Goal: Information Seeking & Learning: Check status

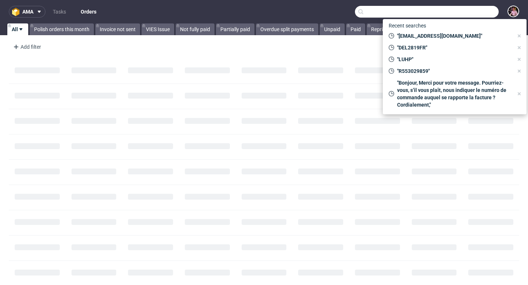
click at [473, 9] on input "text" at bounding box center [427, 12] width 144 height 12
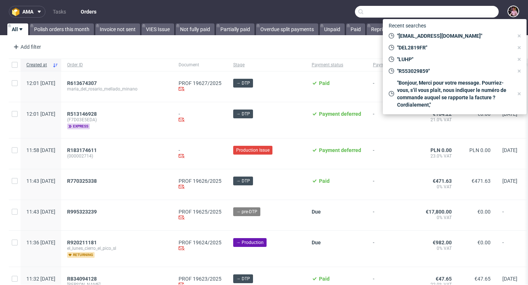
paste input "R248350157"
type input "R248350157"
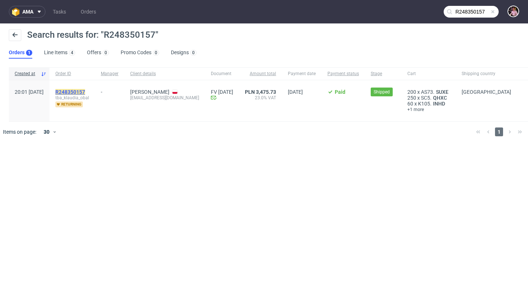
click at [85, 91] on mark "R248350157" at bounding box center [70, 92] width 30 height 6
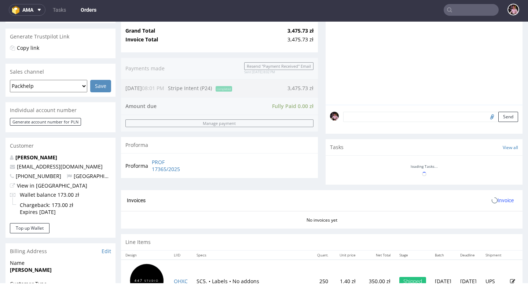
scroll to position [355, 0]
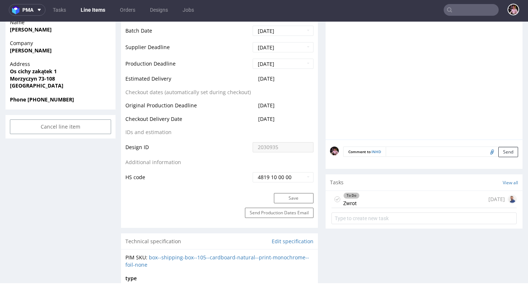
scroll to position [324, 0]
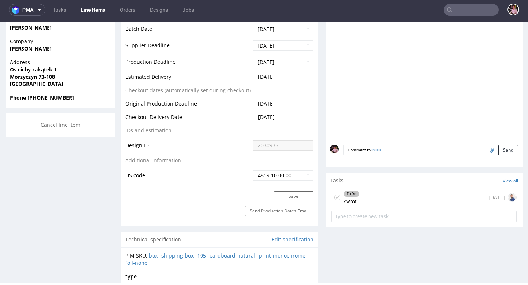
click at [416, 197] on div "To Do Zwrot [DATE]" at bounding box center [423, 197] width 185 height 17
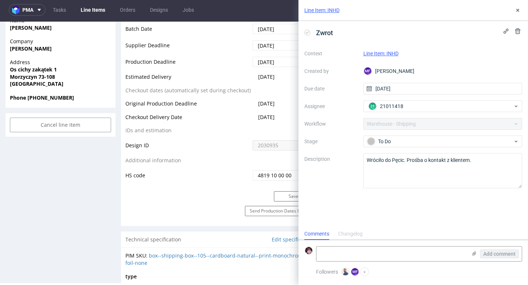
scroll to position [6, 0]
click at [518, 9] on icon at bounding box center [518, 10] width 6 height 6
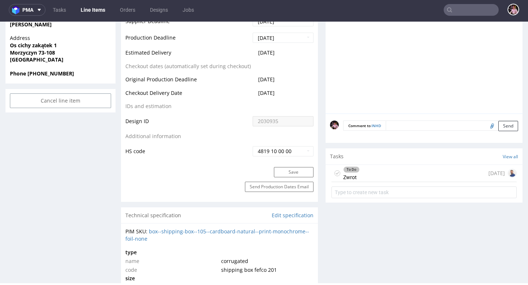
scroll to position [372, 0]
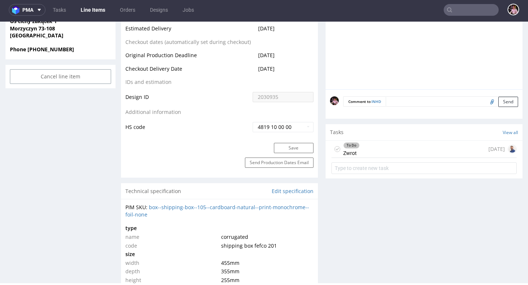
click at [403, 157] on div "To Do Zwrot [DATE]" at bounding box center [423, 149] width 185 height 17
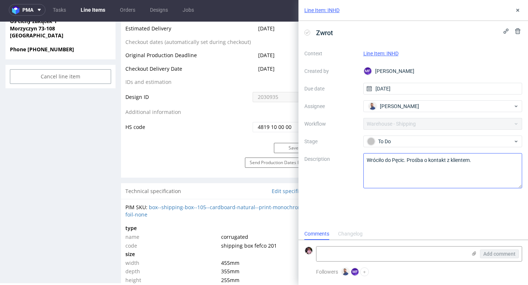
scroll to position [6, 0]
drag, startPoint x: 415, startPoint y: 74, endPoint x: 384, endPoint y: 74, distance: 30.8
click at [384, 74] on div "MF [PERSON_NAME]" at bounding box center [442, 71] width 159 height 12
click at [426, 78] on div "Context Line Item: INHD Created by MF [PERSON_NAME] Due date [DATE] Assignee [P…" at bounding box center [413, 118] width 218 height 141
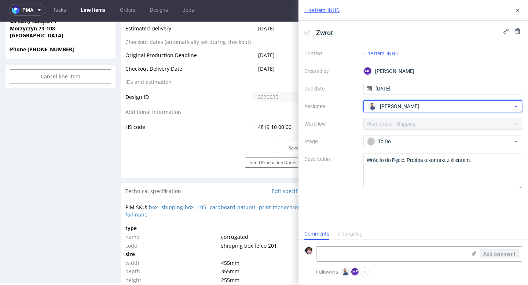
click at [407, 109] on span "[PERSON_NAME]" at bounding box center [399, 106] width 39 height 7
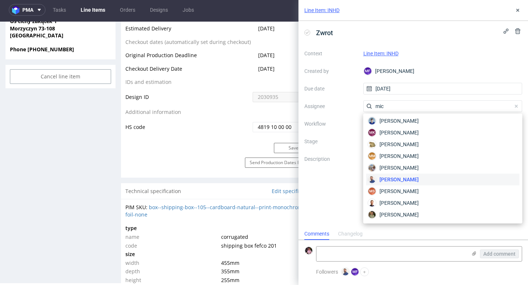
scroll to position [37, 0]
type input "mich"
click at [337, 144] on label "Stage" at bounding box center [330, 141] width 53 height 9
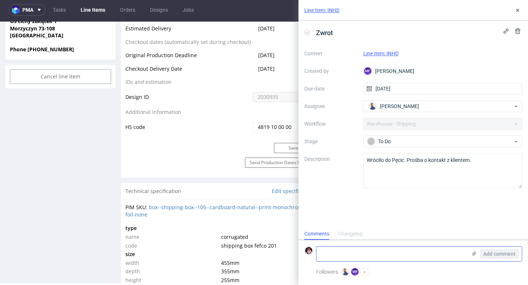
click at [353, 257] on textarea at bounding box center [391, 254] width 150 height 15
type textarea "h"
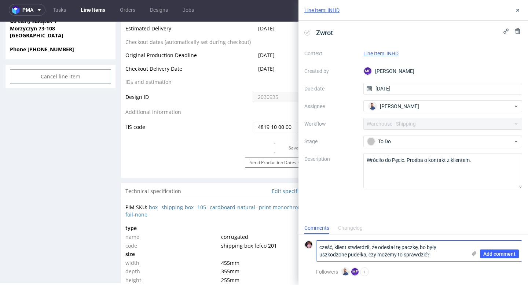
scroll to position [0, 0]
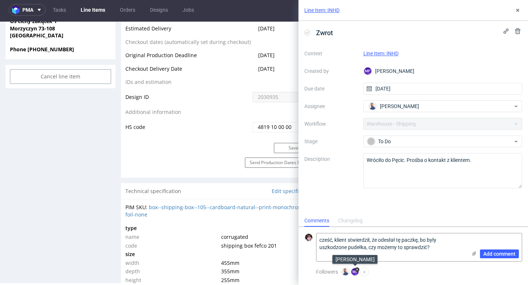
paste textarea "[URL][DOMAIN_NAME]"
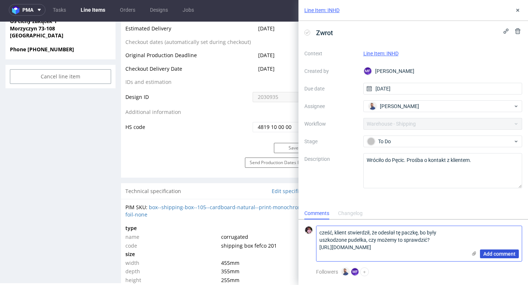
type textarea "cześć, klient stwierdził, że odesłał tę paczkę, bo były uszkodzone pudełka, czy…"
click at [508, 254] on span "Add comment" at bounding box center [499, 253] width 32 height 5
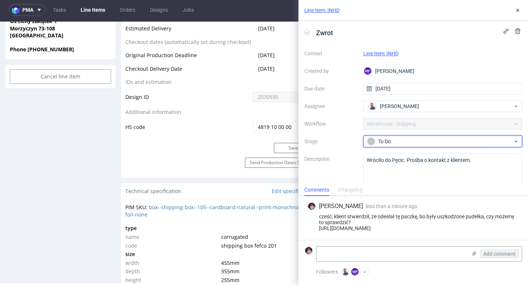
click at [411, 141] on div "To Do" at bounding box center [440, 141] width 146 height 8
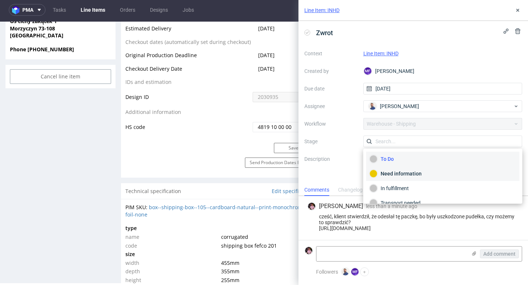
click at [397, 172] on div "Need information" at bounding box center [443, 174] width 147 height 8
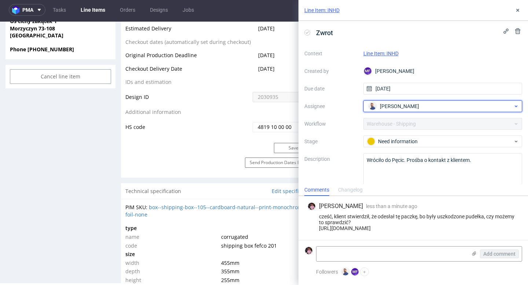
click at [386, 108] on span "[PERSON_NAME]" at bounding box center [399, 106] width 39 height 7
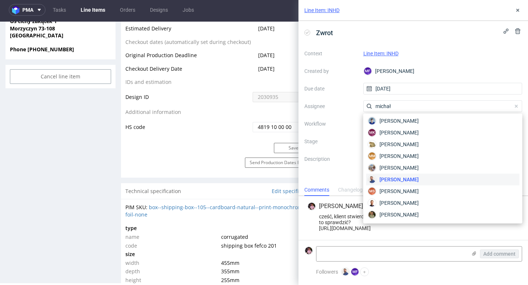
scroll to position [25, 0]
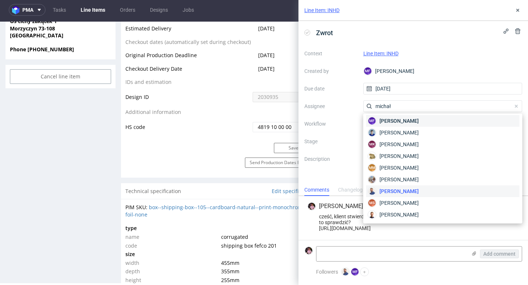
type input "michał"
click at [395, 121] on span "[PERSON_NAME]" at bounding box center [398, 120] width 39 height 7
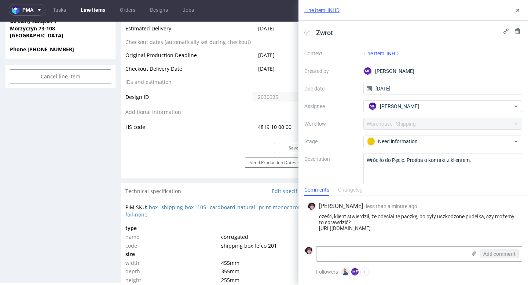
click at [349, 146] on label "Stage" at bounding box center [330, 141] width 53 height 9
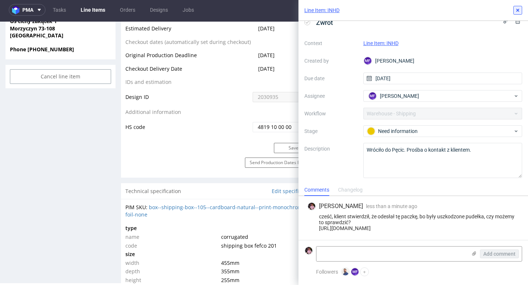
click at [517, 10] on use at bounding box center [517, 10] width 3 height 3
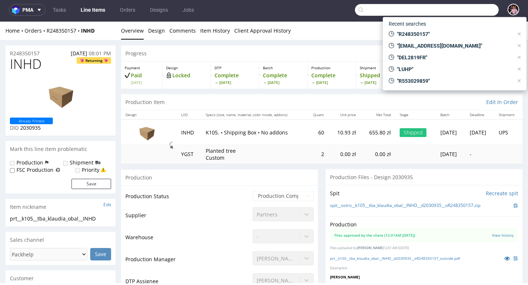
click at [479, 8] on input "text" at bounding box center [427, 10] width 144 height 12
paste input "R437642982"
type input "R437642982"
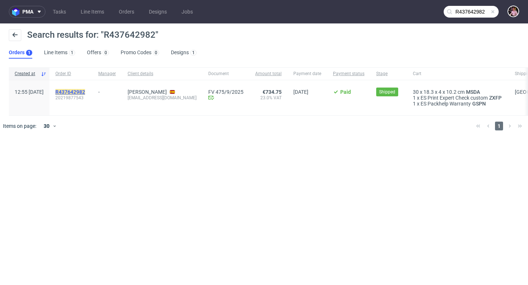
click at [85, 91] on mark "R437642982" at bounding box center [70, 92] width 30 height 6
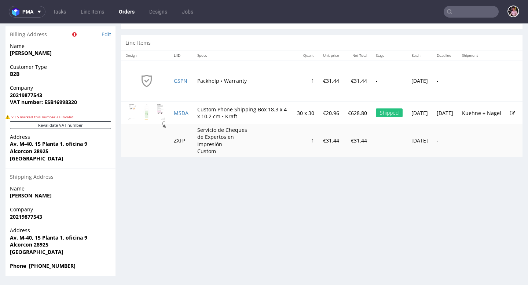
scroll to position [2, 0]
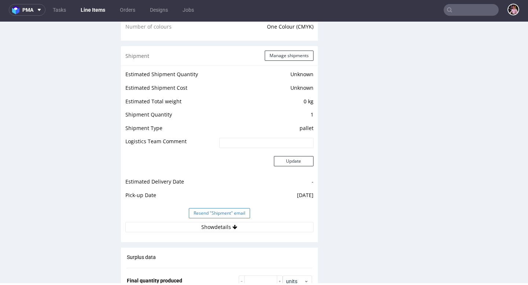
scroll to position [657, 0]
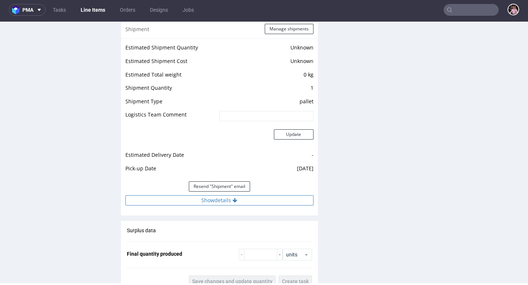
click at [196, 199] on button "Show details" at bounding box center [219, 200] width 188 height 10
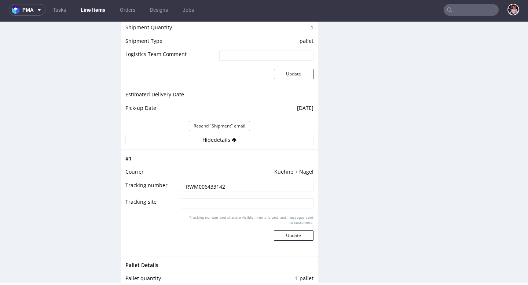
scroll to position [736, 0]
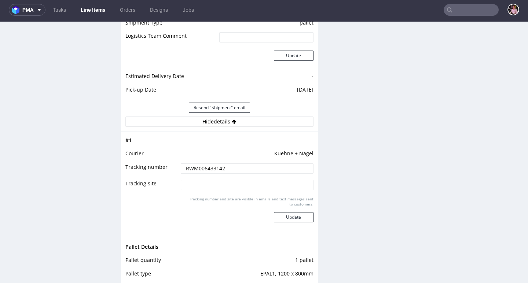
drag, startPoint x: 235, startPoint y: 172, endPoint x: 166, endPoint y: 168, distance: 69.4
click at [166, 168] on tr "Tracking number RWM006433142" at bounding box center [219, 171] width 188 height 16
click at [470, 10] on input "text" at bounding box center [471, 10] width 55 height 12
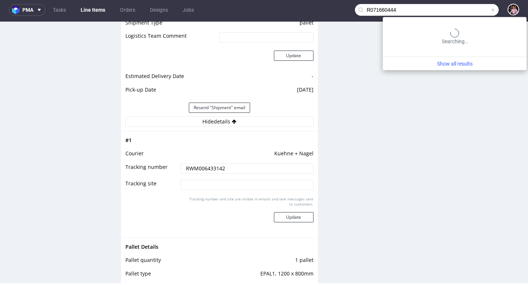
type input "R071660444"
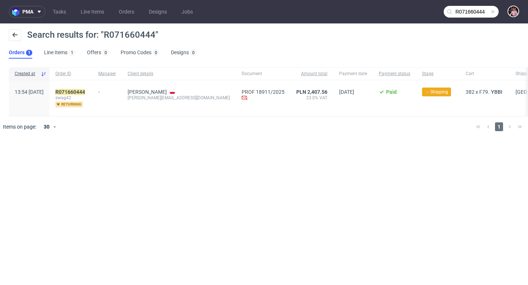
click at [422, 99] on span "→ Shipping" at bounding box center [438, 98] width 32 height 20
click at [85, 92] on mark "R071660444" at bounding box center [70, 92] width 30 height 6
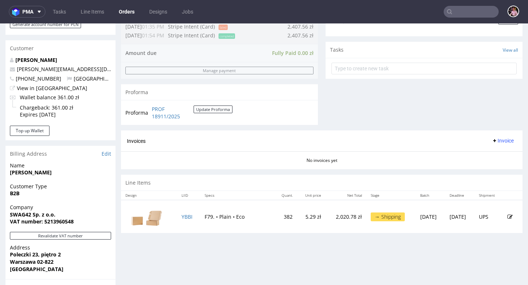
scroll to position [250, 0]
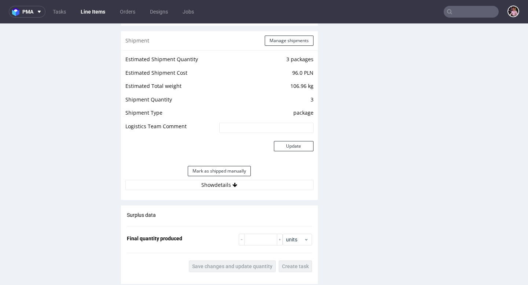
scroll to position [767, 0]
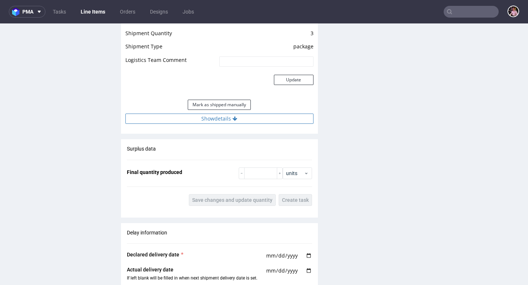
click at [228, 123] on button "Show details" at bounding box center [219, 119] width 188 height 10
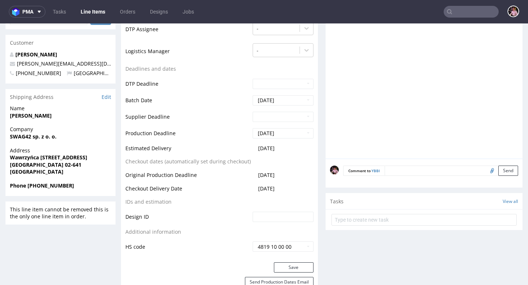
scroll to position [199, 0]
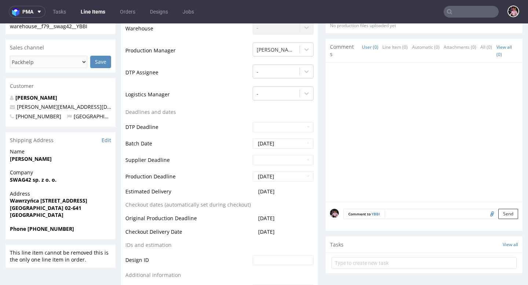
drag, startPoint x: 288, startPoint y: 194, endPoint x: 247, endPoint y: 194, distance: 40.7
click at [251, 194] on td "[DATE]" at bounding box center [282, 194] width 63 height 14
click at [285, 195] on td "[DATE]" at bounding box center [282, 194] width 63 height 14
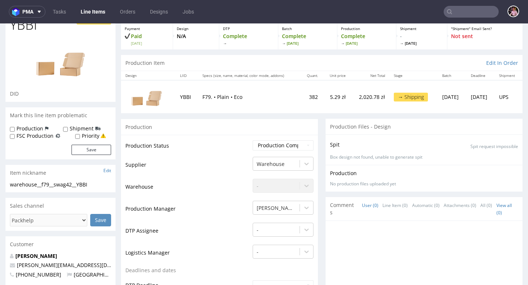
scroll to position [0, 0]
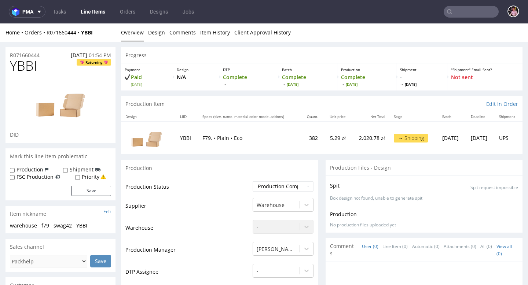
click at [478, 15] on input "text" at bounding box center [471, 12] width 55 height 12
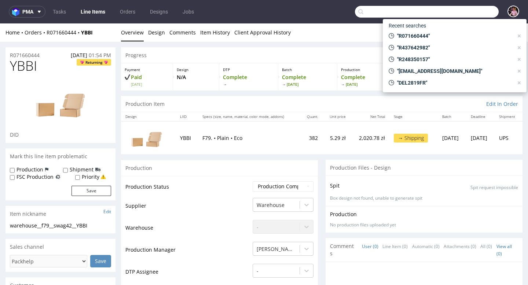
paste input "R846398298"
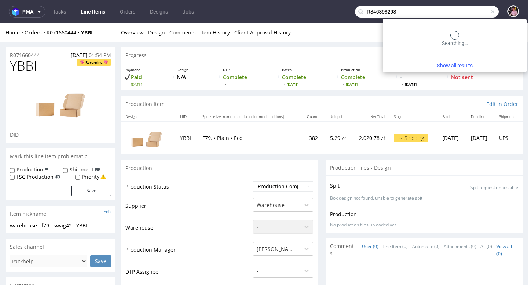
type input "R846398298"
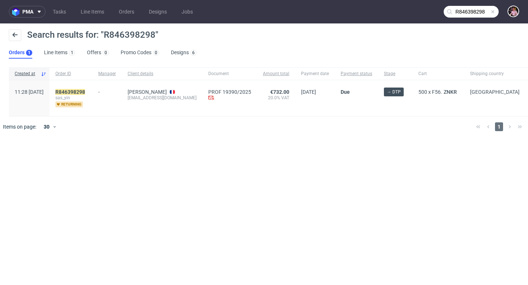
drag, startPoint x: 330, startPoint y: 96, endPoint x: 342, endPoint y: 89, distance: 14.3
click at [342, 89] on div "Due" at bounding box center [356, 98] width 43 height 36
drag, startPoint x: 342, startPoint y: 89, endPoint x: 326, endPoint y: 89, distance: 16.9
click at [326, 89] on div "11:28 [DATE] R846398298 sas_yin returning - [PERSON_NAME] [EMAIL_ADDRESS][DOMAI…" at bounding box center [273, 98] width 528 height 36
drag, startPoint x: 284, startPoint y: 95, endPoint x: 249, endPoint y: 93, distance: 35.6
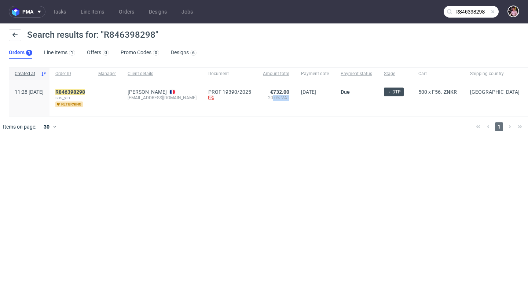
click at [249, 93] on div "11:28 [DATE] R846398298 sas_yin returning - [PERSON_NAME] [EMAIL_ADDRESS][DOMAI…" at bounding box center [273, 98] width 528 height 36
click at [272, 95] on span "20.0% VAT" at bounding box center [276, 98] width 26 height 6
click at [85, 91] on mark "R846398298" at bounding box center [70, 92] width 30 height 6
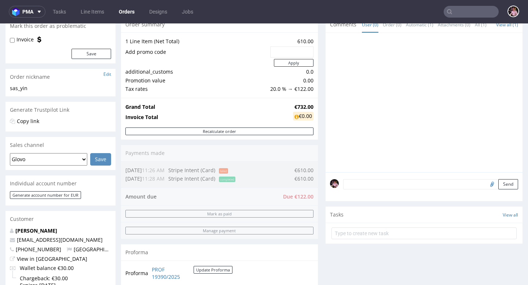
scroll to position [74, 0]
drag, startPoint x: 308, startPoint y: 195, endPoint x: 295, endPoint y: 195, distance: 12.5
click at [295, 195] on div "Order summary 1 Line Item (Net Total) 610.00 Add promo code Apply additional_cu…" at bounding box center [219, 153] width 197 height 275
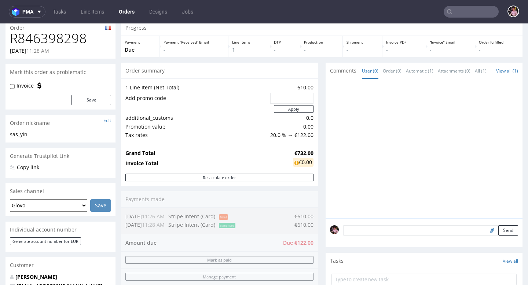
scroll to position [0, 0]
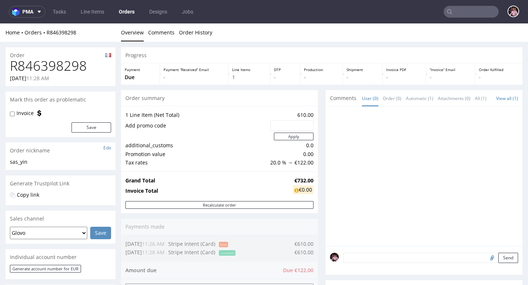
click at [79, 63] on h1 "R846398298" at bounding box center [60, 66] width 101 height 15
copy h1 "R846398298"
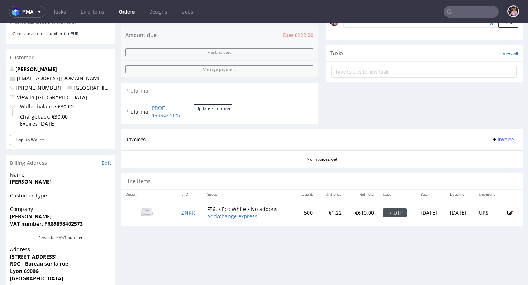
scroll to position [237, 0]
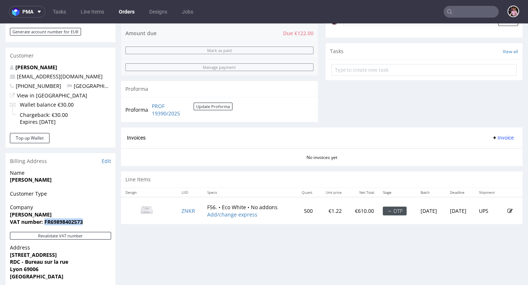
drag, startPoint x: 89, startPoint y: 222, endPoint x: 44, endPoint y: 222, distance: 45.1
click at [44, 222] on span "VAT number: FR69898402573" at bounding box center [60, 221] width 101 height 7
copy strong "FR69898402573"
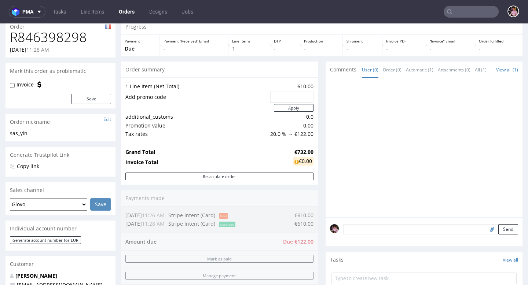
scroll to position [0, 0]
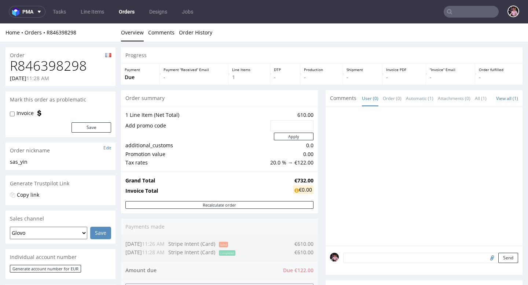
click at [472, 14] on input "text" at bounding box center [471, 12] width 55 height 12
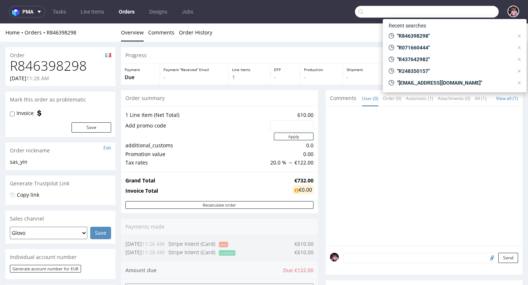
paste input "R502575332"
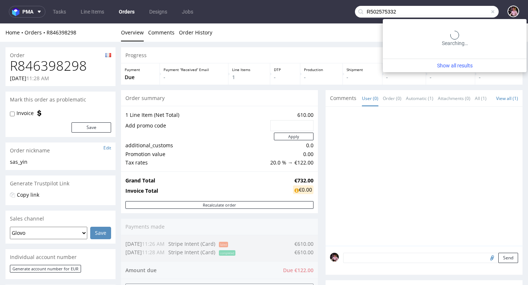
type input "R502575332"
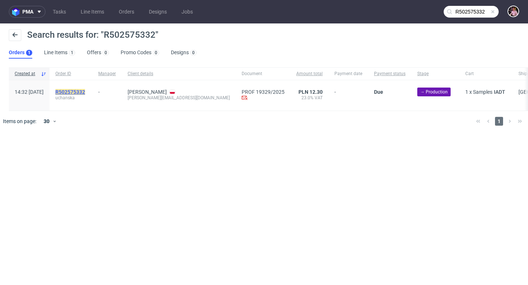
click at [85, 92] on mark "R502575332" at bounding box center [70, 92] width 30 height 6
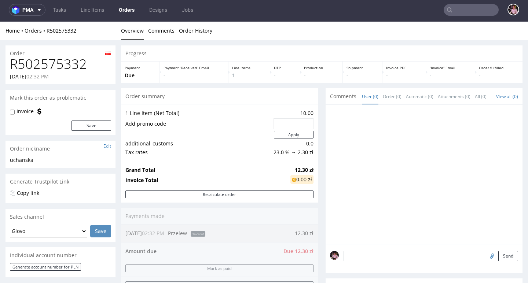
drag, startPoint x: 292, startPoint y: 253, endPoint x: 305, endPoint y: 251, distance: 13.3
click at [305, 251] on div "Order summary 1 Line Item (Net Total) 10.00 Add promo code Apply additional_cus…" at bounding box center [219, 216] width 197 height 257
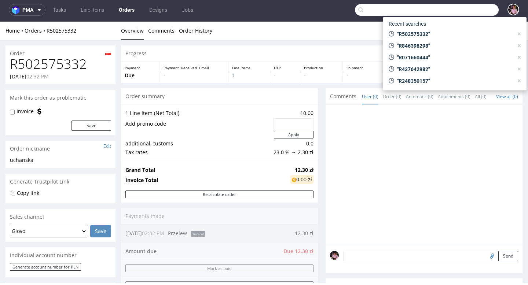
click at [477, 14] on input "text" at bounding box center [427, 10] width 144 height 12
paste input "R178363265"
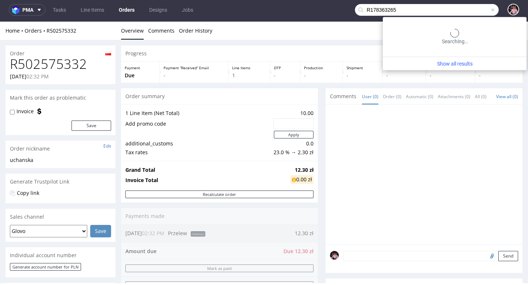
type input "R178363265"
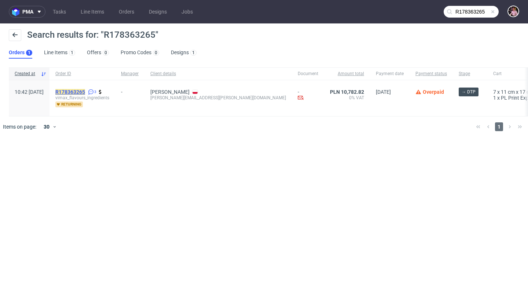
click at [85, 91] on mark "R178363265" at bounding box center [70, 92] width 30 height 6
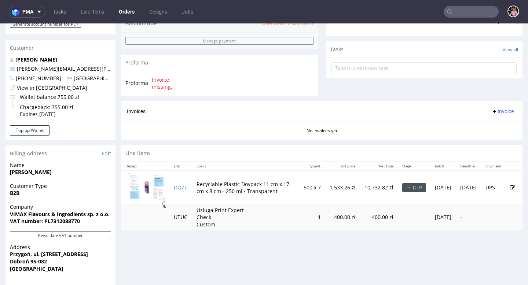
scroll to position [239, 0]
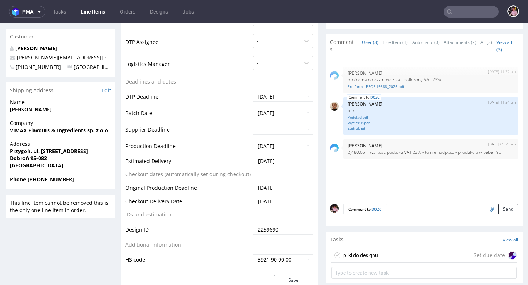
scroll to position [261, 0]
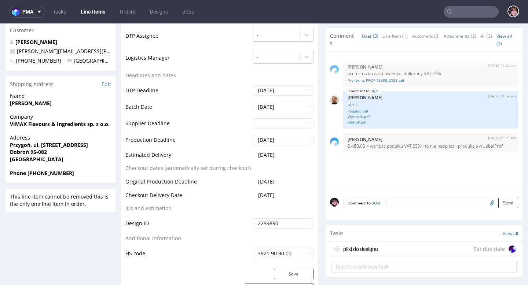
drag, startPoint x: 288, startPoint y: 154, endPoint x: 256, endPoint y: 154, distance: 32.6
click at [256, 154] on td "[DATE]" at bounding box center [282, 158] width 63 height 14
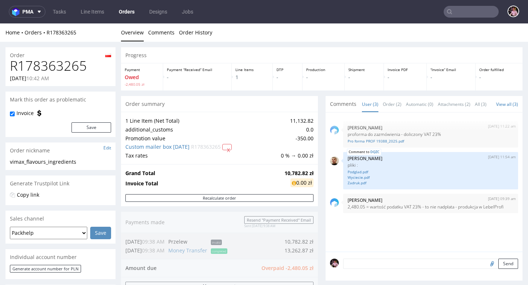
click at [62, 65] on h1 "R178363265" at bounding box center [60, 66] width 101 height 15
copy h1 "R178363265"
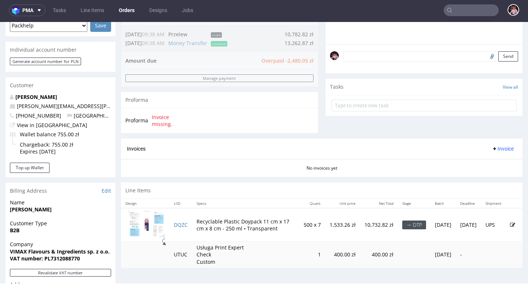
scroll to position [184, 0]
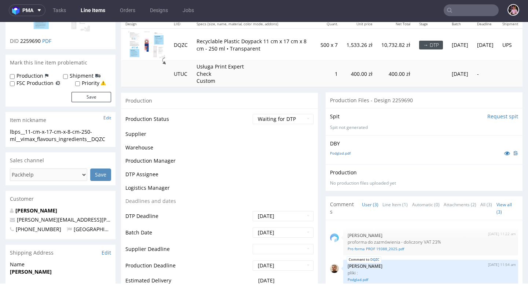
scroll to position [100, 0]
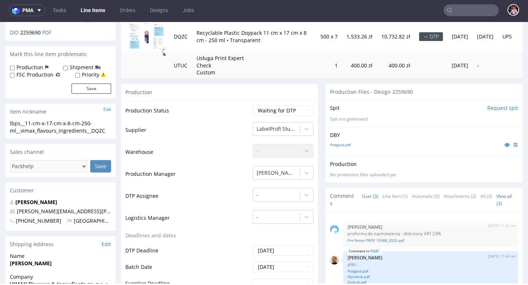
click at [216, 99] on div "Production" at bounding box center [219, 92] width 197 height 16
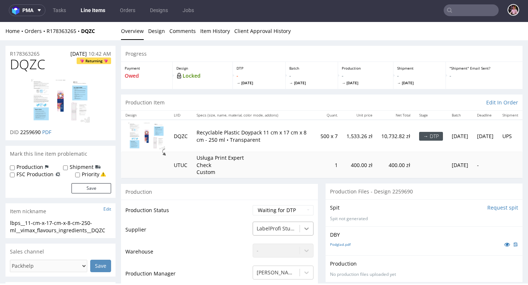
click at [305, 229] on div "LabelProfi Studio" at bounding box center [283, 227] width 61 height 10
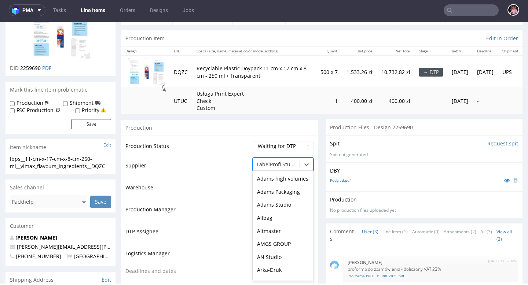
scroll to position [64, 0]
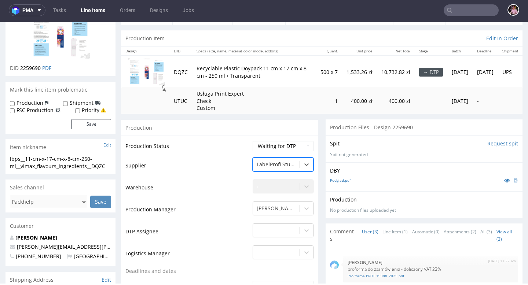
click at [271, 163] on div at bounding box center [276, 164] width 39 height 9
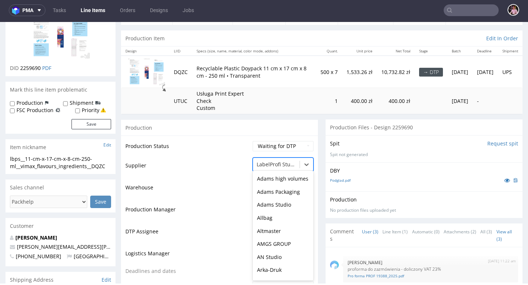
click at [271, 163] on div at bounding box center [276, 164] width 39 height 9
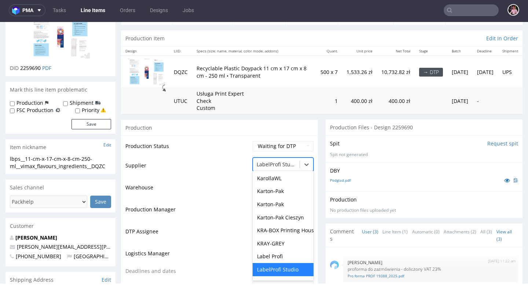
drag, startPoint x: 294, startPoint y: 270, endPoint x: 256, endPoint y: 270, distance: 37.8
click at [256, 270] on div "LabelProfi Studio" at bounding box center [283, 269] width 61 height 13
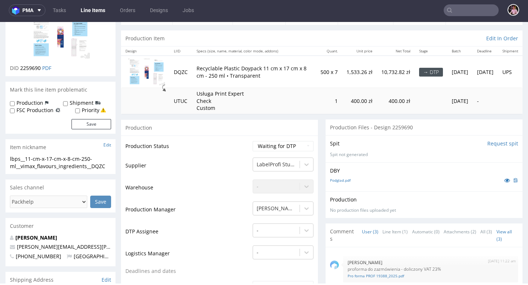
click at [222, 165] on td "Supplier" at bounding box center [187, 168] width 125 height 22
click at [470, 9] on input "text" at bounding box center [471, 10] width 55 height 12
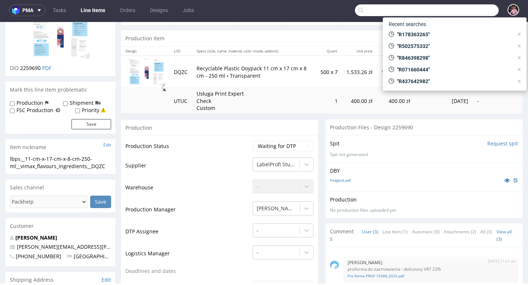
paste input "[EMAIL_ADDRESS][DOMAIN_NAME]"
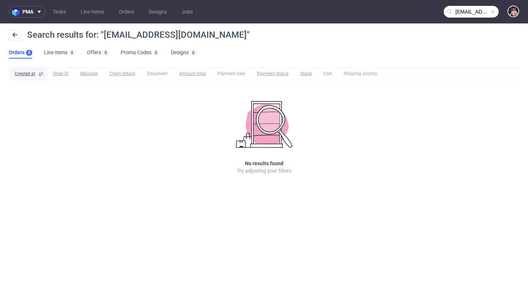
click at [476, 11] on input "[EMAIL_ADDRESS][DOMAIN_NAME]" at bounding box center [471, 12] width 55 height 12
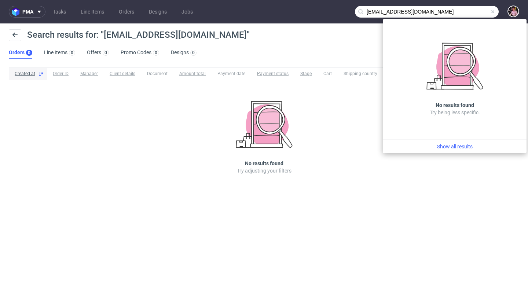
drag, startPoint x: 391, startPoint y: 10, endPoint x: 369, endPoint y: 10, distance: 21.6
click at [369, 10] on input "[EMAIL_ADDRESS][DOMAIN_NAME]" at bounding box center [427, 12] width 144 height 12
type input "[DOMAIN_NAME]"
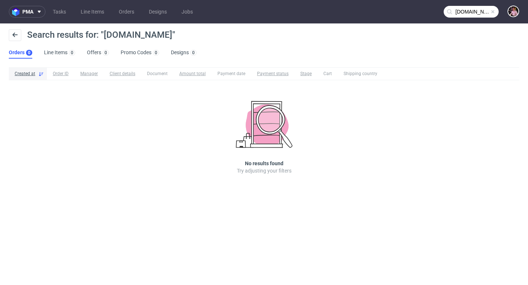
click at [494, 11] on span at bounding box center [493, 12] width 6 height 6
click at [478, 11] on input "text" at bounding box center [471, 12] width 55 height 12
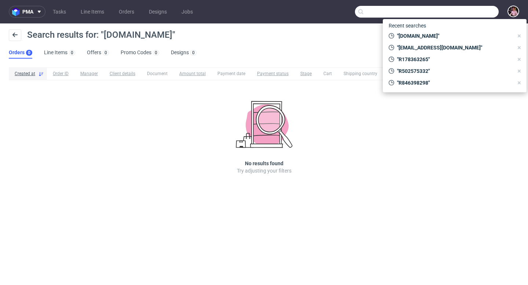
paste input "R491009080"
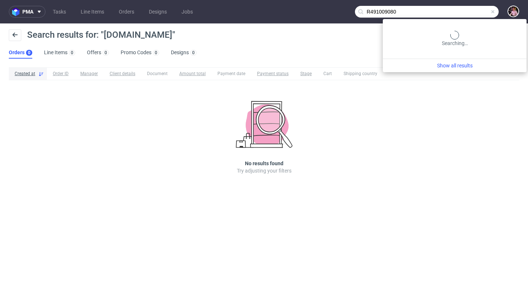
type input "R491009080"
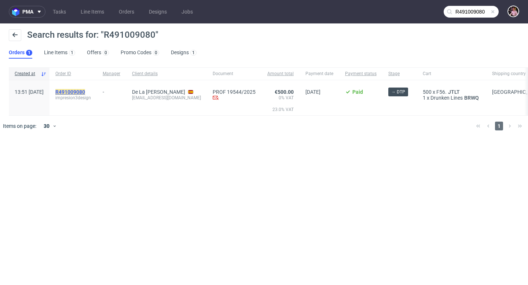
click at [85, 94] on mark "R491009080" at bounding box center [70, 92] width 30 height 6
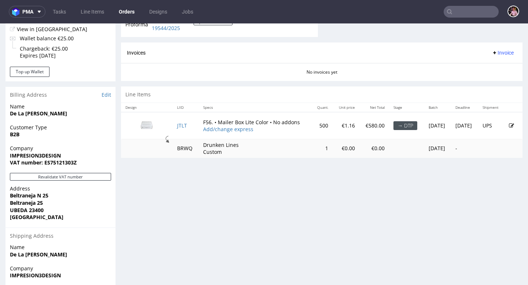
scroll to position [304, 0]
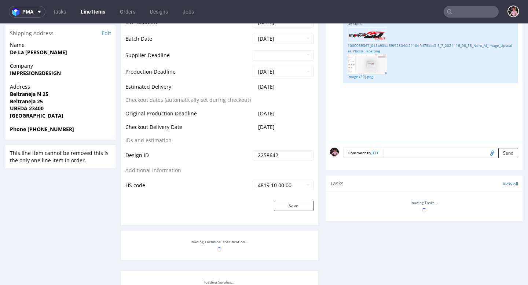
scroll to position [283, 0]
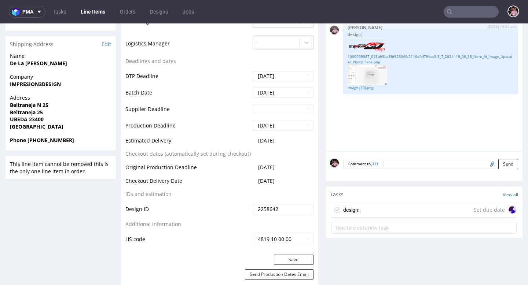
drag, startPoint x: 288, startPoint y: 140, endPoint x: 232, endPoint y: 142, distance: 55.8
click at [232, 142] on tr "Estimated Delivery [DATE]" at bounding box center [219, 143] width 188 height 14
click at [475, 12] on input "text" at bounding box center [471, 12] width 55 height 12
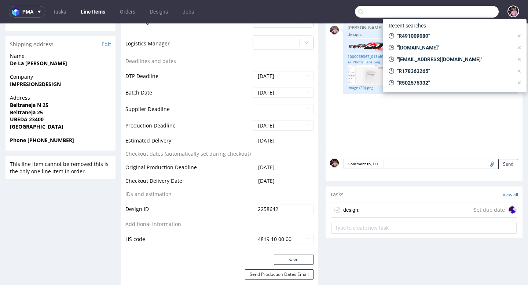
paste input "R923499475"
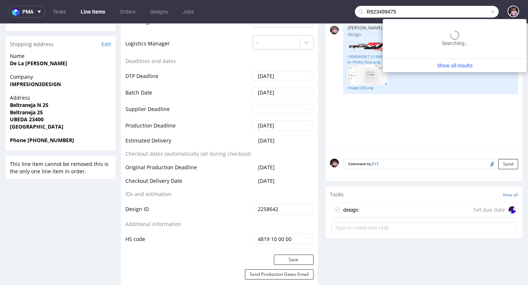
type input "R923499475"
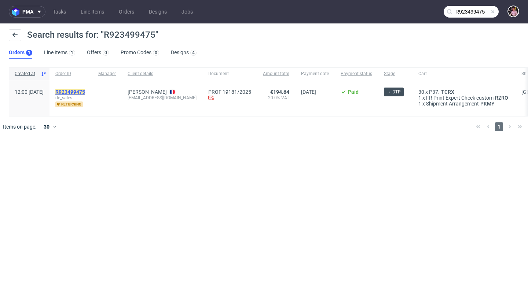
click at [85, 91] on mark "R923499475" at bounding box center [70, 92] width 30 height 6
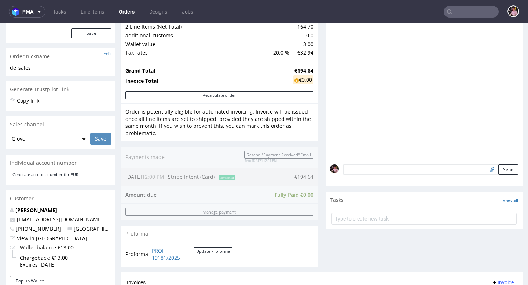
scroll to position [125, 0]
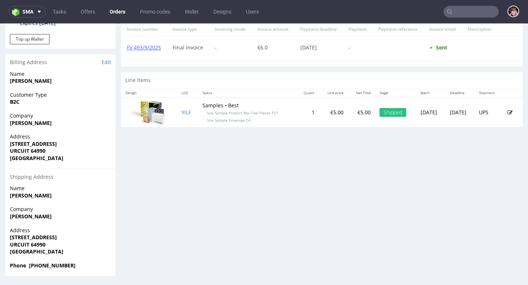
scroll to position [2, 0]
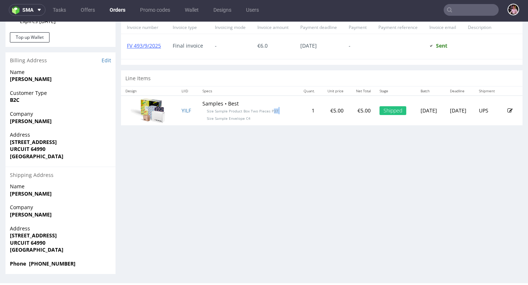
drag, startPoint x: 212, startPoint y: 115, endPoint x: 268, endPoint y: 112, distance: 56.5
click at [268, 112] on td "Samples • Best Size Sample Product Box Two Pieces P37 Size Sample Envelope C4" at bounding box center [247, 111] width 98 height 30
click at [250, 123] on td "Samples • Best Size Sample Product Box Two Pieces P37 Size Sample Envelope C4" at bounding box center [247, 111] width 98 height 30
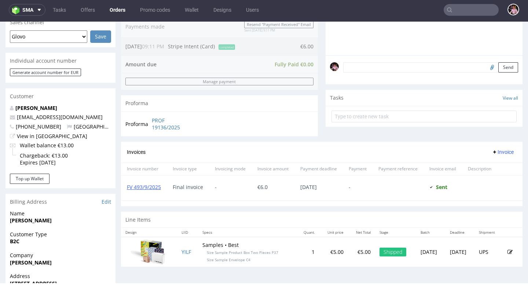
scroll to position [218, 0]
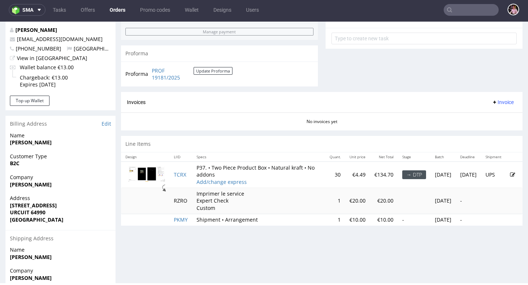
scroll to position [336, 0]
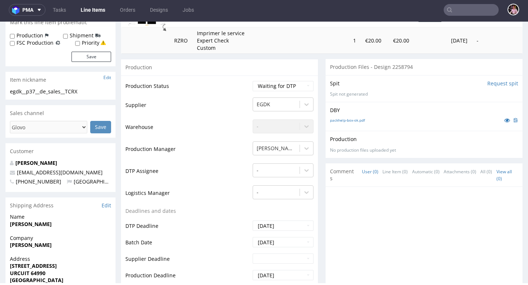
scroll to position [113, 0]
